Goal: Task Accomplishment & Management: Manage account settings

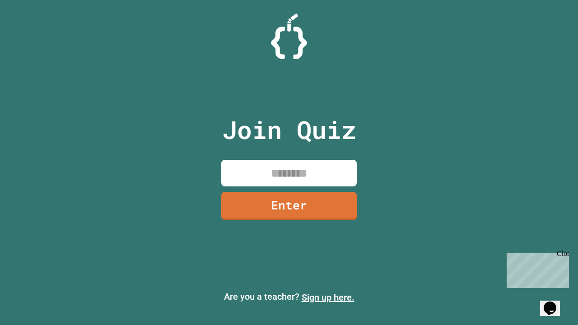
click at [328, 297] on link "Sign up here." at bounding box center [327, 297] width 53 height 11
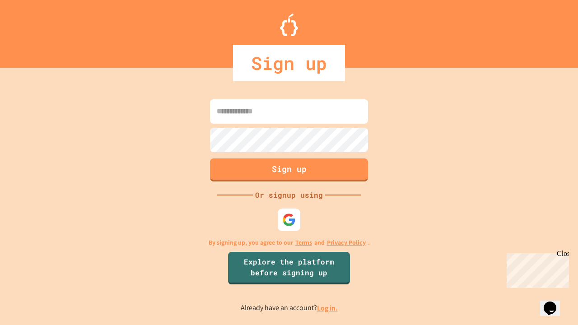
click at [328, 308] on link "Log in." at bounding box center [327, 307] width 21 height 9
